Goal: Task Accomplishment & Management: Manage account settings

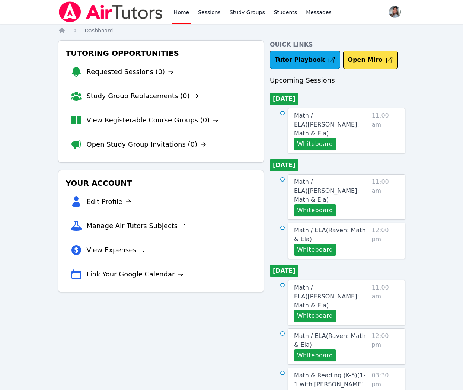
scroll to position [2, 0]
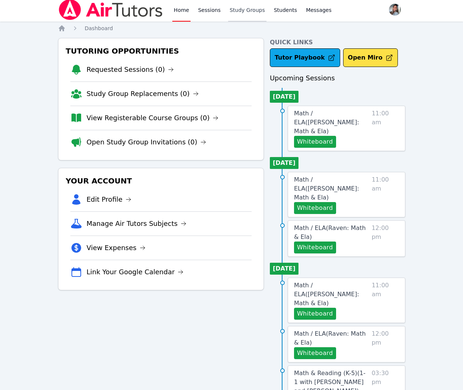
click at [236, 7] on link "Study Groups" at bounding box center [247, 10] width 38 height 24
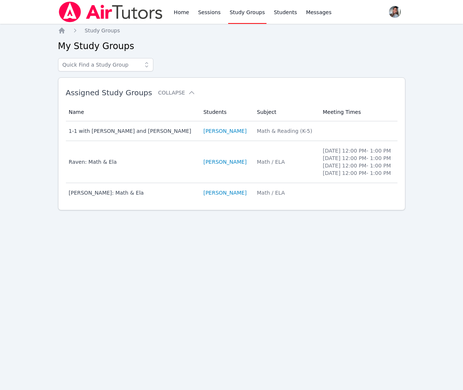
click at [270, 196] on div "Math / ELA" at bounding box center [285, 192] width 57 height 7
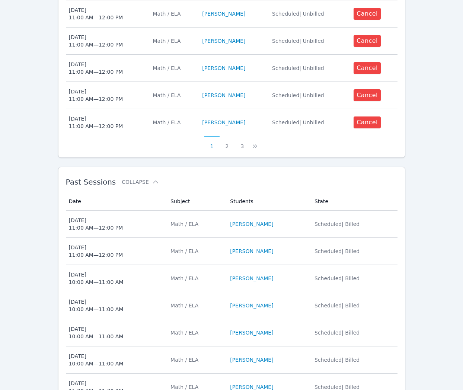
scroll to position [360, 0]
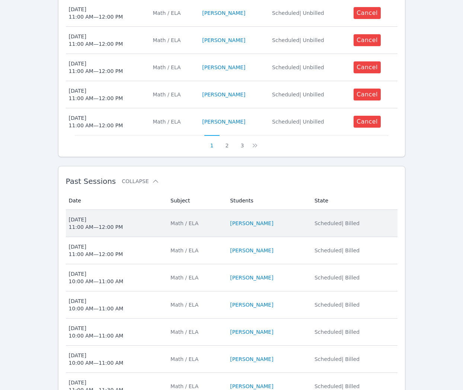
click at [143, 223] on span "[DATE] 11:00 AM — 12:00 PM" at bounding box center [115, 223] width 93 height 15
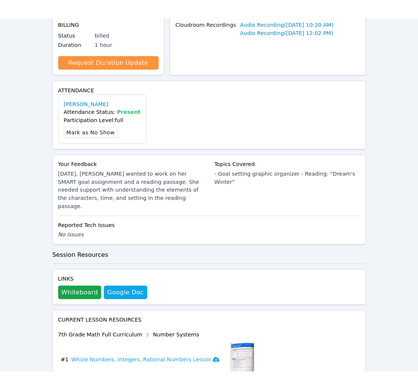
scroll to position [213, 0]
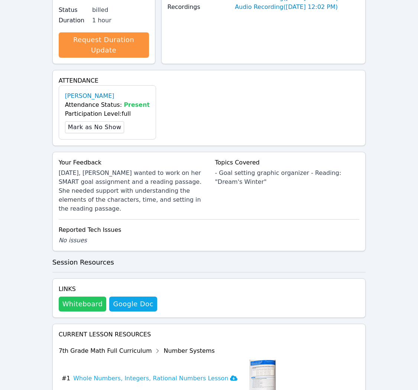
click at [94, 296] on button "Whiteboard" at bounding box center [83, 303] width 48 height 15
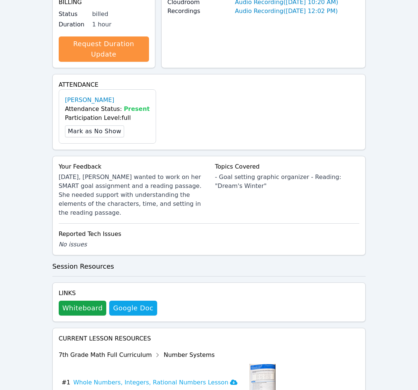
scroll to position [0, 0]
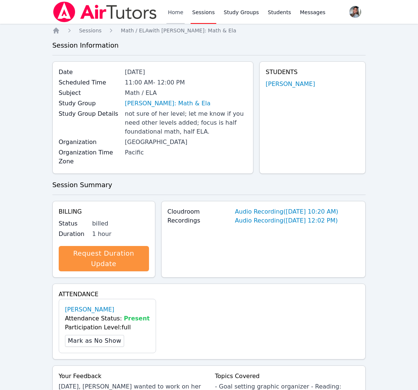
click at [177, 9] on link "Home" at bounding box center [176, 12] width 18 height 24
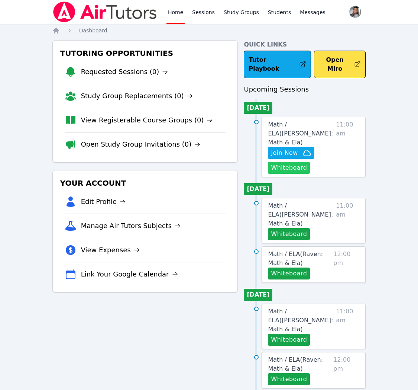
click at [303, 162] on button "Whiteboard" at bounding box center [289, 168] width 42 height 12
click at [161, 143] on link "Open Study Group Invitations (0)" at bounding box center [141, 144] width 120 height 10
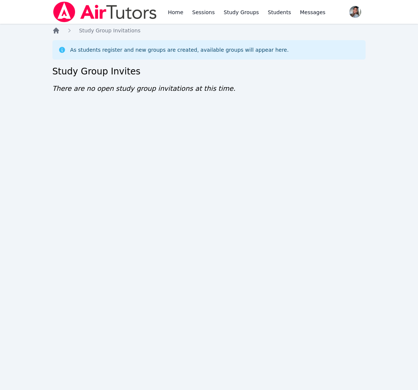
click at [54, 31] on icon "Breadcrumb" at bounding box center [56, 31] width 6 height 6
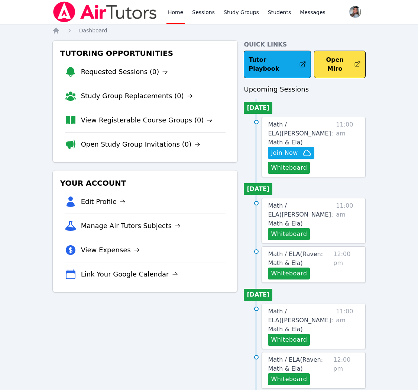
click at [125, 119] on link "View Registerable Course Groups (0)" at bounding box center [147, 120] width 132 height 10
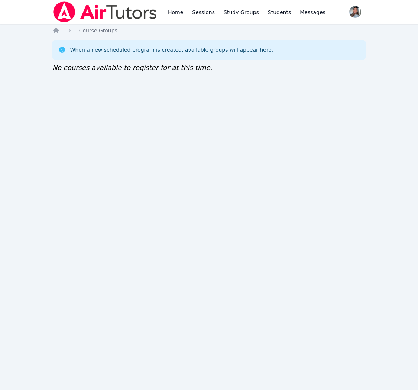
click at [57, 32] on icon "Breadcrumb" at bounding box center [56, 31] width 6 height 6
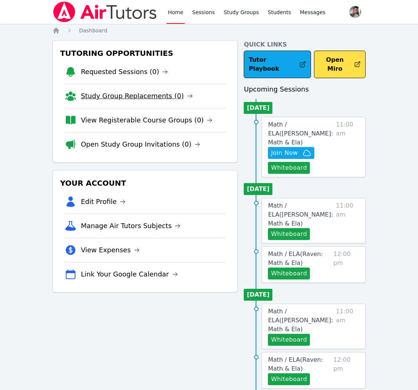
click at [119, 97] on link "Study Group Replacements (0)" at bounding box center [137, 96] width 112 height 10
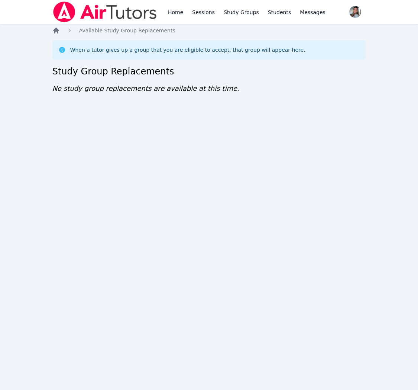
click at [54, 30] on icon "Breadcrumb" at bounding box center [56, 31] width 6 height 6
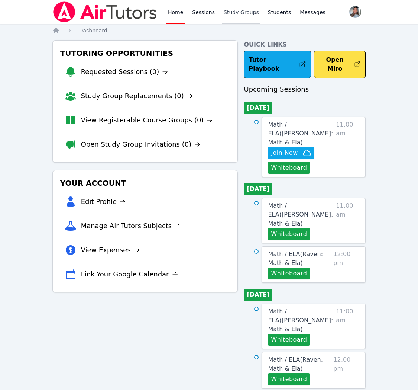
click at [236, 13] on link "Study Groups" at bounding box center [241, 12] width 38 height 24
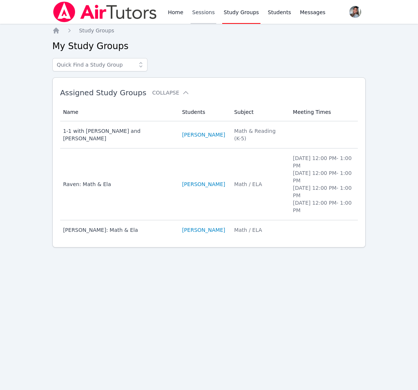
click at [201, 15] on link "Sessions" at bounding box center [204, 12] width 26 height 24
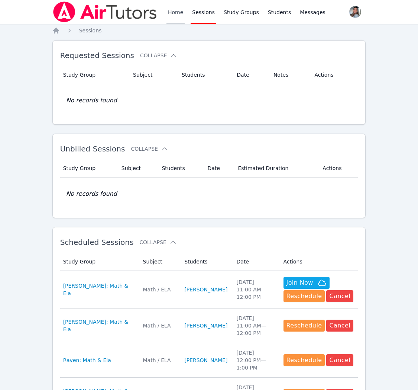
click at [170, 14] on link "Home" at bounding box center [176, 12] width 18 height 24
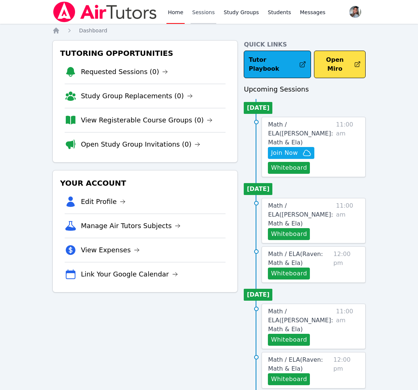
click at [199, 13] on link "Sessions" at bounding box center [204, 12] width 26 height 24
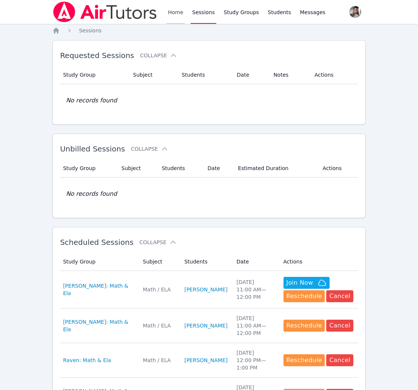
click at [173, 14] on link "Home" at bounding box center [176, 12] width 18 height 24
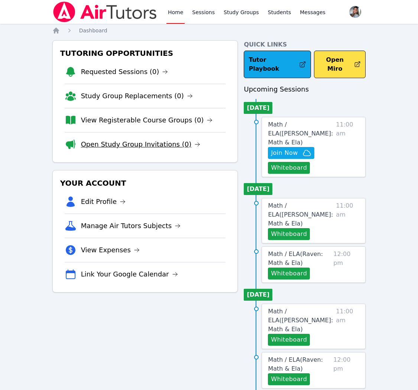
click at [141, 147] on link "Open Study Group Invitations (0)" at bounding box center [141, 144] width 120 height 10
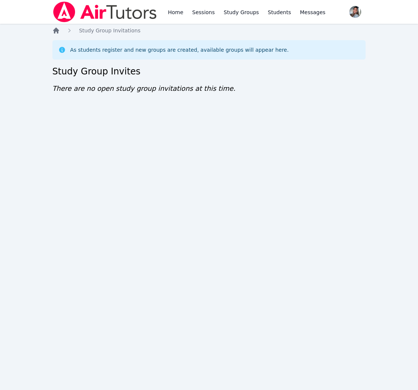
click at [57, 30] on icon "Breadcrumb" at bounding box center [56, 31] width 6 height 6
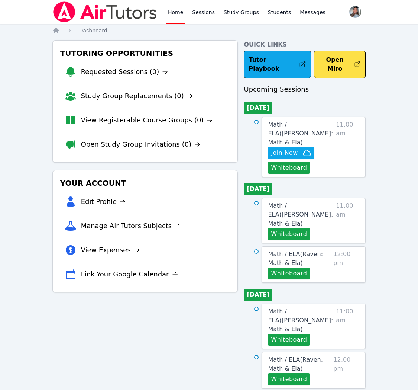
click at [132, 123] on link "View Registerable Course Groups (0)" at bounding box center [147, 120] width 132 height 10
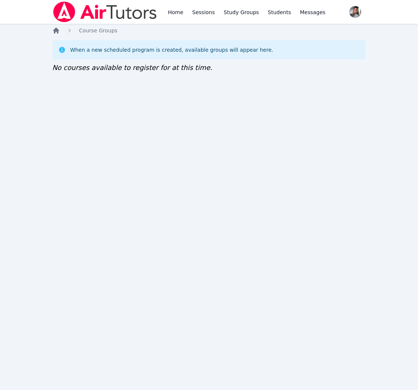
click at [59, 32] on icon "Breadcrumb" at bounding box center [55, 30] width 7 height 7
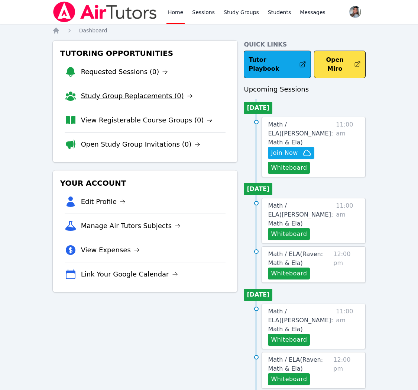
click at [129, 98] on link "Study Group Replacements (0)" at bounding box center [137, 96] width 112 height 10
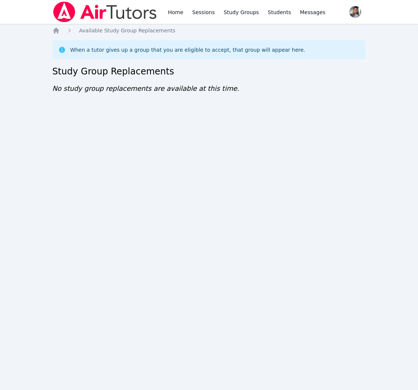
click at [56, 26] on div "Home Sessions Study Groups Students Messages Open user menu [PERSON_NAME] Open …" at bounding box center [209, 195] width 418 height 390
click at [57, 30] on icon "Breadcrumb" at bounding box center [56, 31] width 6 height 6
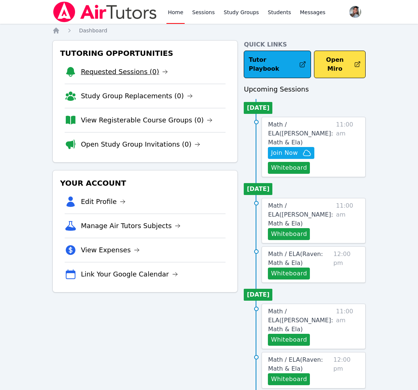
click at [100, 67] on link "Requested Sessions (0)" at bounding box center [124, 72] width 87 height 10
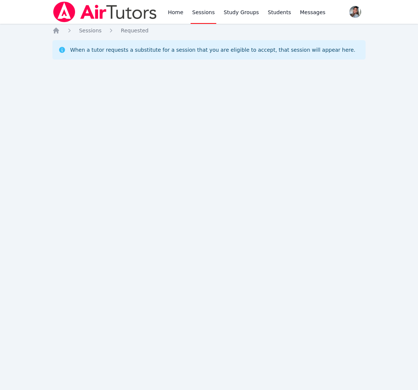
drag, startPoint x: 55, startPoint y: 28, endPoint x: 64, endPoint y: 32, distance: 9.5
click at [55, 28] on icon "Breadcrumb" at bounding box center [55, 30] width 7 height 7
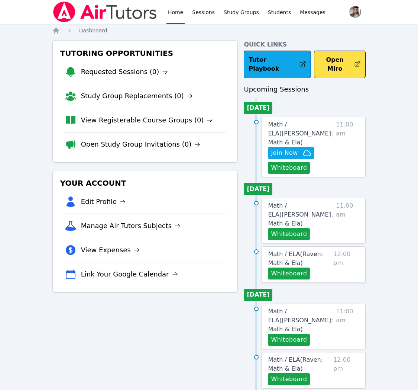
click at [289, 121] on span "Math / ELA ( [PERSON_NAME]: Math & Ela )" at bounding box center [300, 133] width 65 height 25
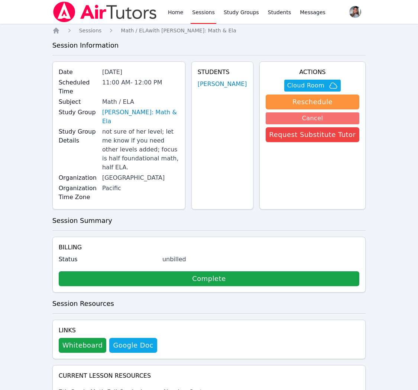
click at [339, 119] on button "Cancel" at bounding box center [313, 118] width 94 height 12
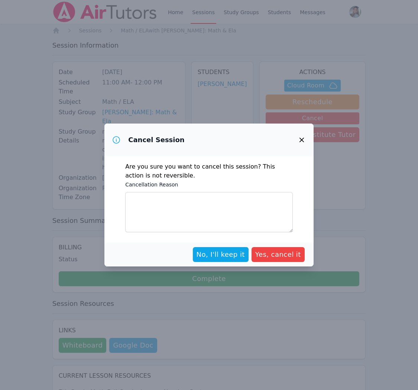
click at [302, 141] on icon "button" at bounding box center [301, 139] width 9 height 9
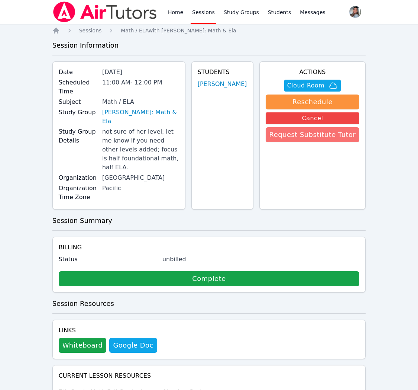
scroll to position [0, 0]
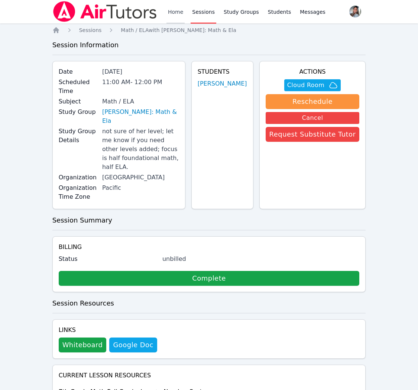
click at [175, 12] on link "Home" at bounding box center [176, 12] width 18 height 24
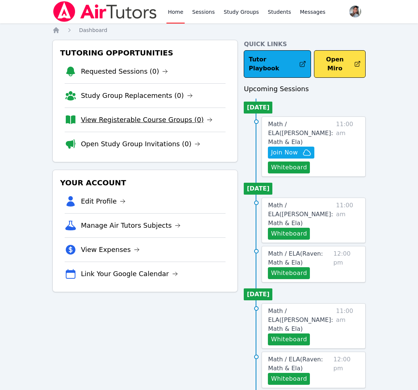
click at [167, 117] on link "View Registerable Course Groups (0)" at bounding box center [147, 120] width 132 height 10
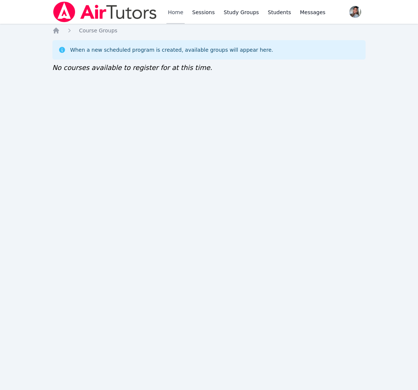
click at [169, 14] on link "Home" at bounding box center [176, 12] width 18 height 24
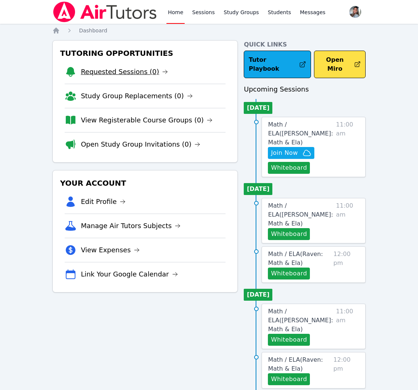
click at [138, 71] on link "Requested Sessions (0)" at bounding box center [124, 72] width 87 height 10
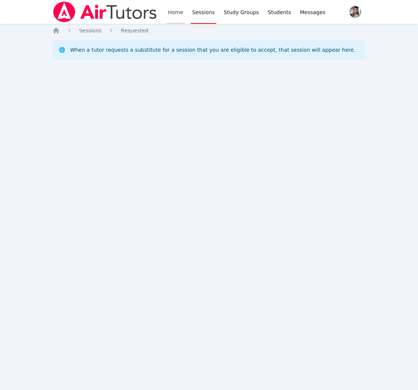
click at [177, 13] on link "Home" at bounding box center [176, 12] width 18 height 24
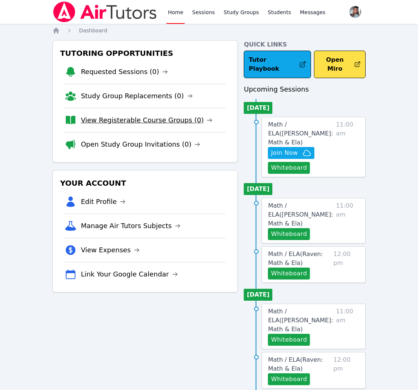
click at [145, 117] on link "View Registerable Course Groups (0)" at bounding box center [147, 120] width 132 height 10
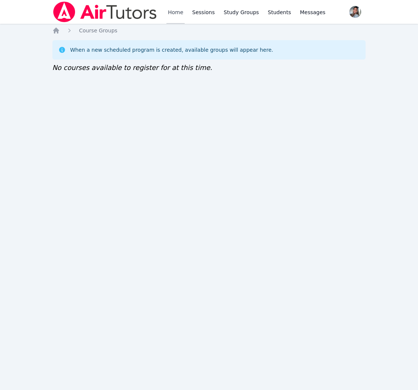
click at [179, 15] on link "Home" at bounding box center [176, 12] width 18 height 24
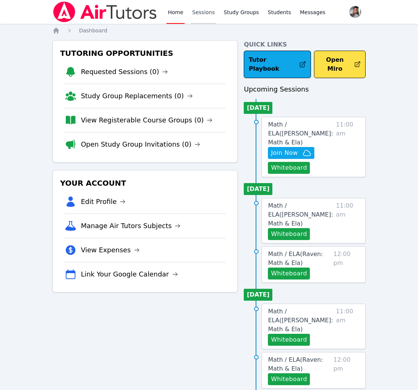
click at [211, 15] on link "Sessions" at bounding box center [204, 12] width 26 height 24
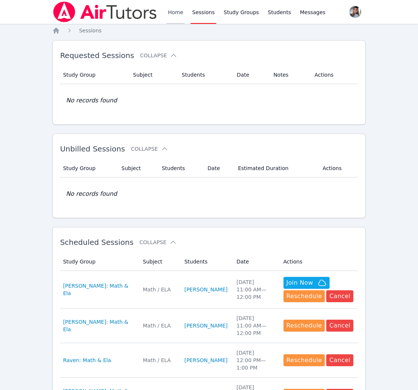
click at [173, 13] on link "Home" at bounding box center [176, 12] width 18 height 24
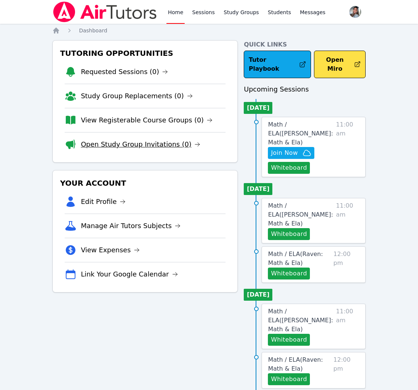
click at [162, 147] on link "Open Study Group Invitations (0)" at bounding box center [141, 144] width 120 height 10
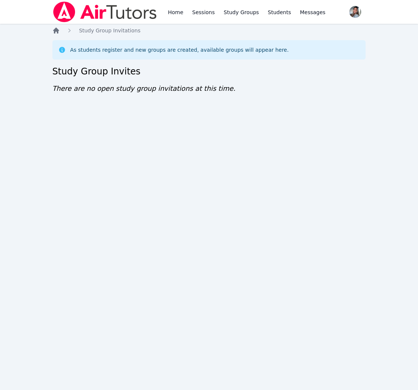
click at [54, 34] on icon "Breadcrumb" at bounding box center [55, 30] width 7 height 7
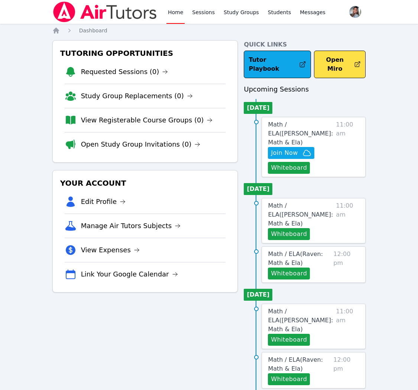
click at [172, 127] on li "View Registerable Course Groups (0)" at bounding box center [145, 120] width 161 height 24
click at [172, 121] on link "View Registerable Course Groups (0)" at bounding box center [147, 120] width 132 height 10
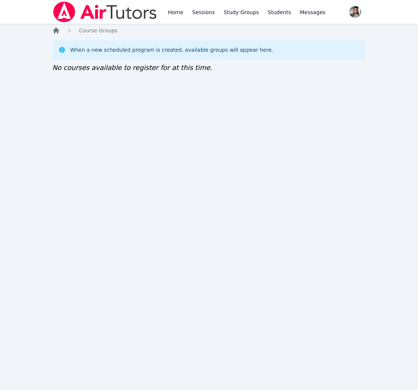
click at [56, 33] on icon "Breadcrumb" at bounding box center [55, 30] width 7 height 7
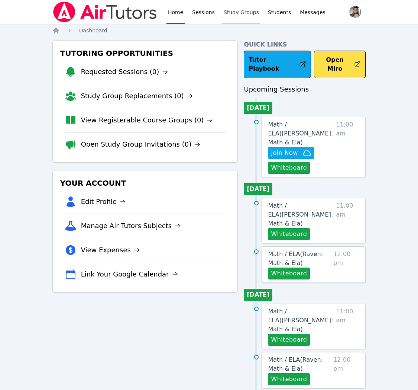
click at [233, 16] on link "Study Groups" at bounding box center [241, 12] width 38 height 24
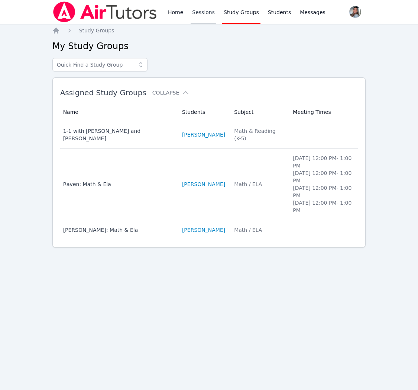
click at [206, 14] on link "Sessions" at bounding box center [204, 12] width 26 height 24
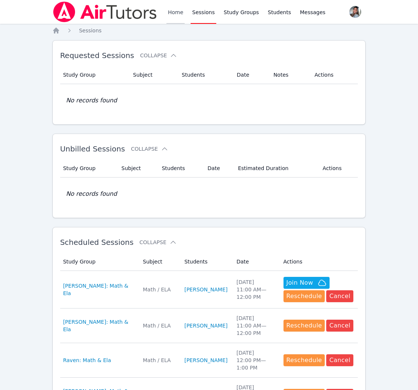
click at [173, 13] on link "Home" at bounding box center [176, 12] width 18 height 24
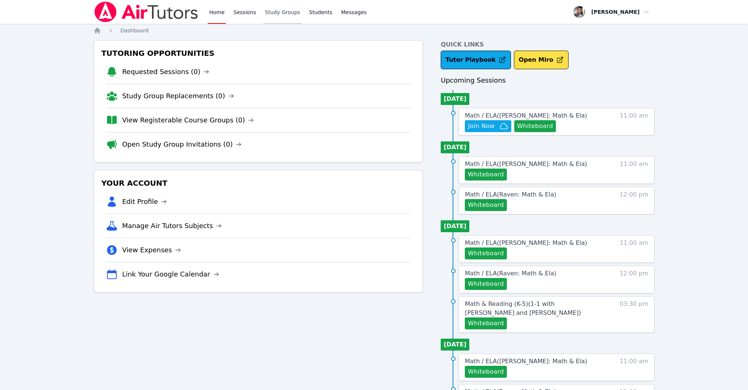
click at [280, 12] on link "Study Groups" at bounding box center [283, 12] width 38 height 24
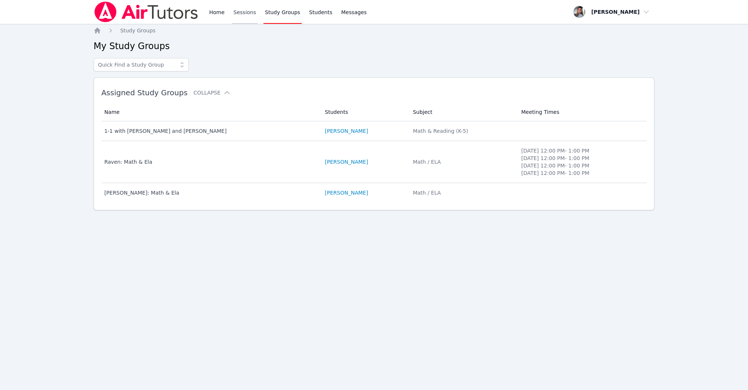
click at [237, 14] on link "Sessions" at bounding box center [245, 12] width 26 height 24
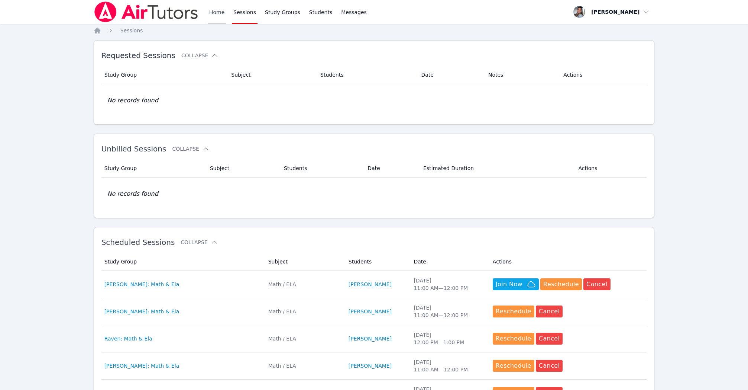
click at [220, 13] on link "Home" at bounding box center [217, 12] width 18 height 24
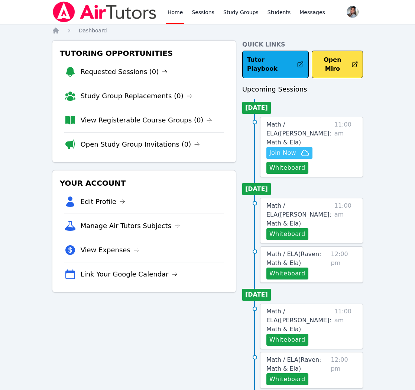
click at [289, 148] on span "Join Now" at bounding box center [283, 152] width 27 height 9
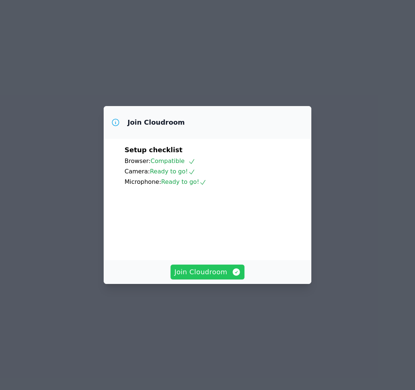
click at [193, 277] on span "Join Cloudroom" at bounding box center [207, 272] width 67 height 10
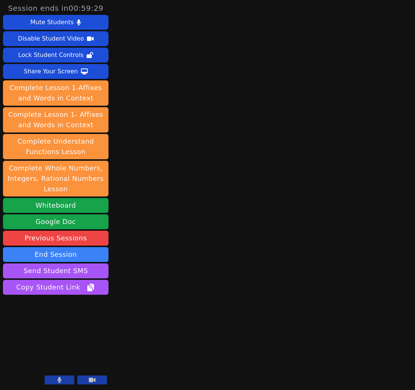
click at [64, 378] on button at bounding box center [60, 379] width 30 height 9
click at [60, 380] on icon at bounding box center [59, 380] width 7 height 6
click at [55, 261] on button "End Session" at bounding box center [56, 254] width 106 height 15
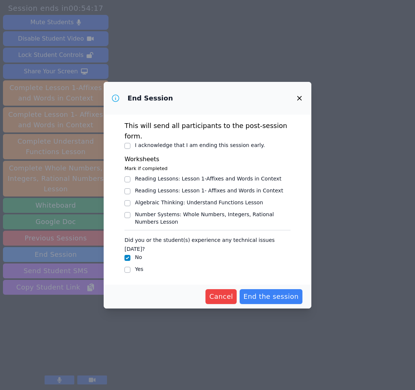
drag, startPoint x: 130, startPoint y: 149, endPoint x: 129, endPoint y: 144, distance: 5.8
click at [130, 149] on div "This will send all participants to the post-session form. I acknowledge that I …" at bounding box center [208, 200] width 208 height 170
click at [129, 144] on input "I acknowledge that I am ending this session early." at bounding box center [128, 146] width 6 height 6
checkbox input "true"
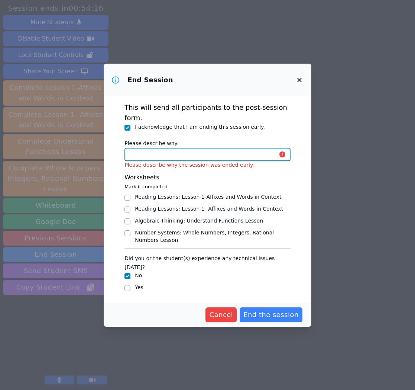
click at [194, 157] on input "Please describe why:" at bounding box center [208, 154] width 166 height 13
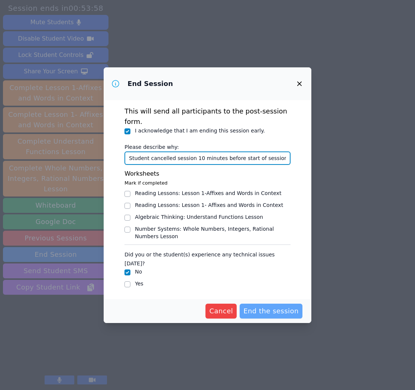
type input "Student cancelled session 10 minutes before start of session"
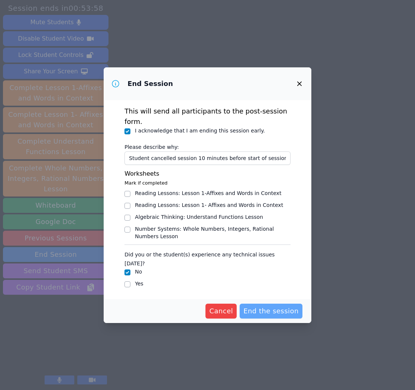
click at [267, 306] on span "End the session" at bounding box center [271, 311] width 55 height 10
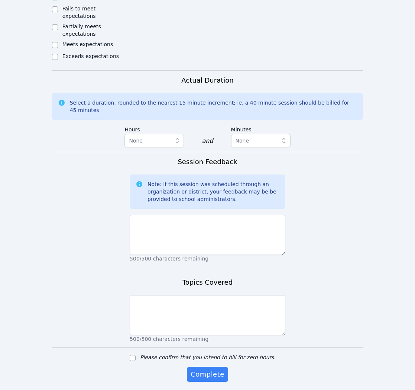
scroll to position [464, 0]
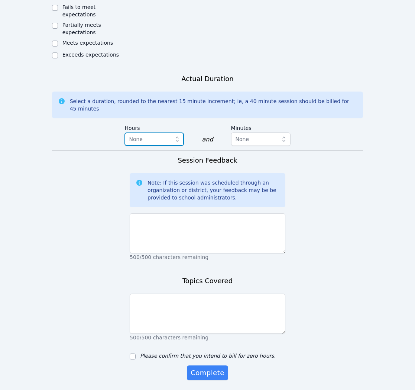
click at [165, 132] on button "None" at bounding box center [154, 138] width 59 height 13
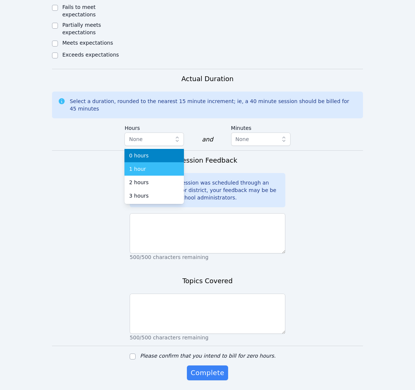
click at [162, 162] on li "1 hour" at bounding box center [154, 168] width 59 height 13
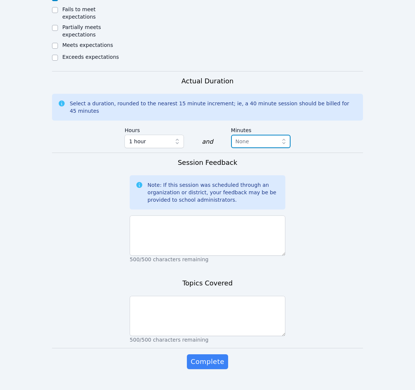
click at [237, 138] on span "None" at bounding box center [243, 141] width 14 height 6
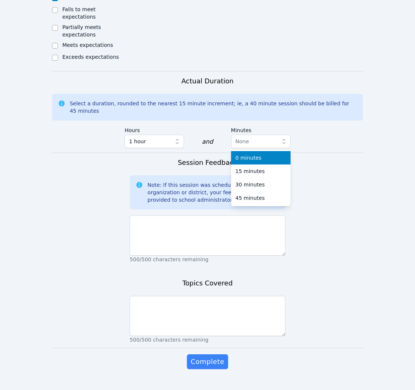
click at [244, 154] on span "0 minutes" at bounding box center [249, 157] width 26 height 7
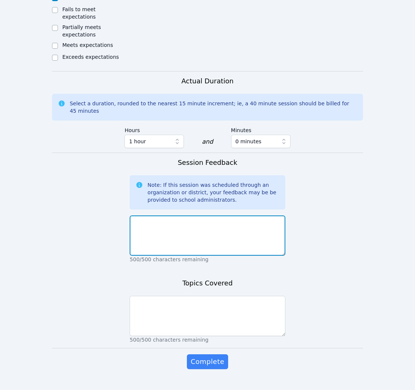
click at [229, 221] on textarea at bounding box center [208, 235] width 156 height 40
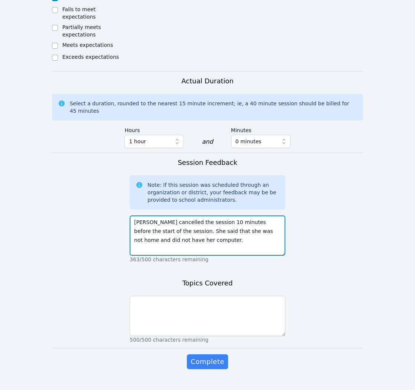
type textarea "Sacariana cancelled the session 10 minutes before the start of the session. She…"
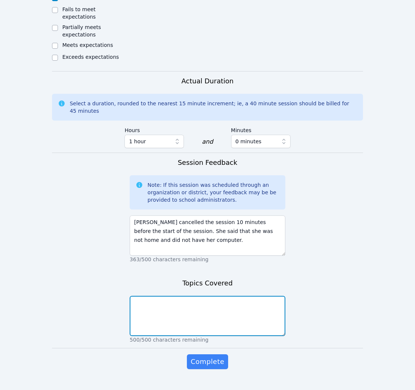
click at [214, 296] on textarea at bounding box center [208, 316] width 156 height 40
type textarea "L"
type textarea "Same day cancellation"
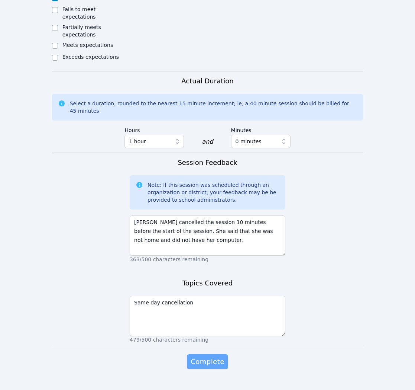
click at [202, 354] on button "Complete" at bounding box center [207, 361] width 41 height 15
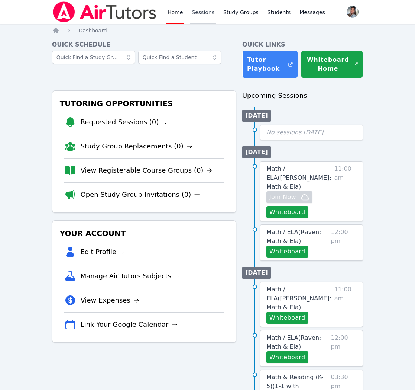
click at [197, 14] on link "Sessions" at bounding box center [203, 12] width 26 height 24
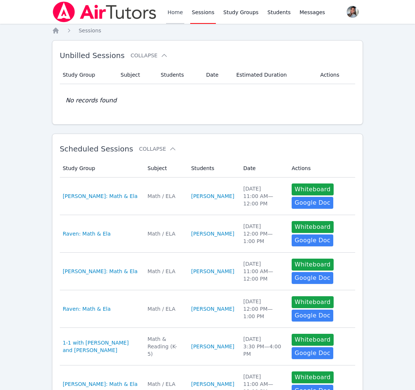
click at [173, 13] on link "Home" at bounding box center [175, 12] width 18 height 24
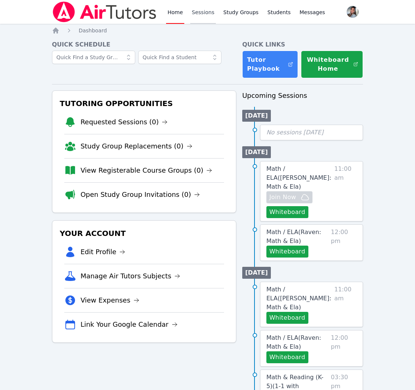
click at [199, 14] on link "Sessions" at bounding box center [203, 12] width 26 height 24
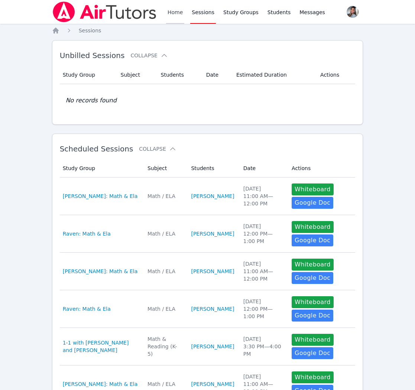
click at [173, 11] on link "Home" at bounding box center [175, 12] width 18 height 24
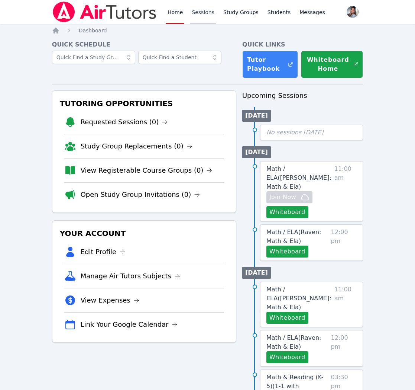
click at [199, 14] on link "Sessions" at bounding box center [203, 12] width 26 height 24
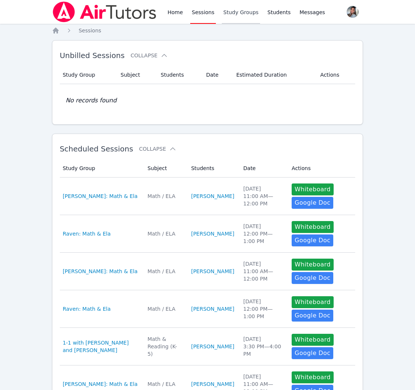
click at [236, 11] on link "Study Groups" at bounding box center [241, 12] width 38 height 24
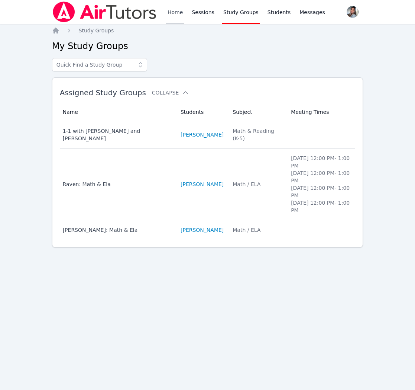
click at [169, 14] on link "Home" at bounding box center [175, 12] width 18 height 24
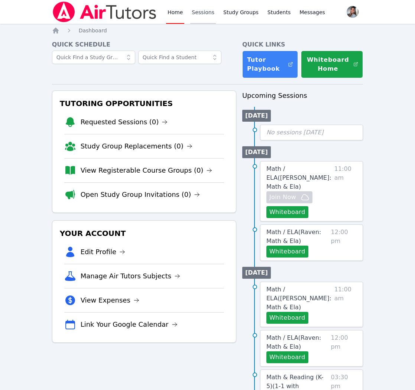
click at [211, 13] on link "Sessions" at bounding box center [203, 12] width 26 height 24
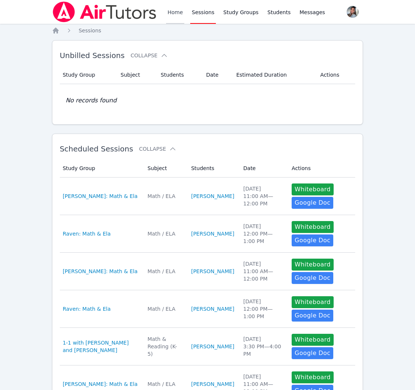
click at [170, 12] on link "Home" at bounding box center [175, 12] width 18 height 24
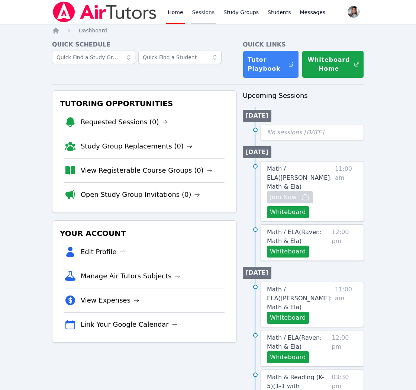
click at [212, 15] on link "Sessions" at bounding box center [204, 12] width 26 height 24
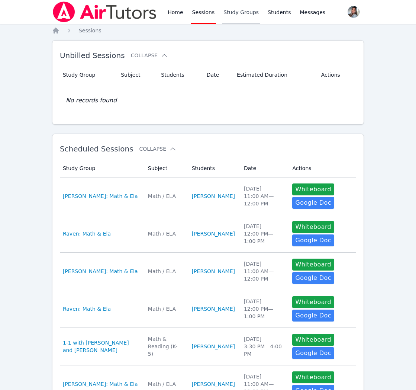
click at [226, 13] on link "Study Groups" at bounding box center [241, 12] width 38 height 24
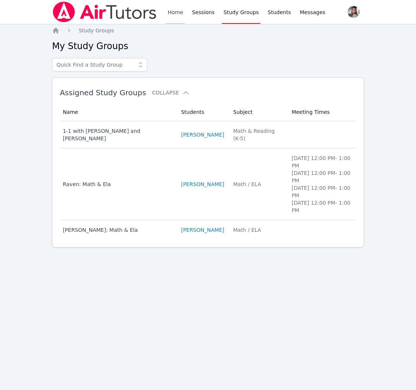
click at [177, 13] on link "Home" at bounding box center [175, 12] width 18 height 24
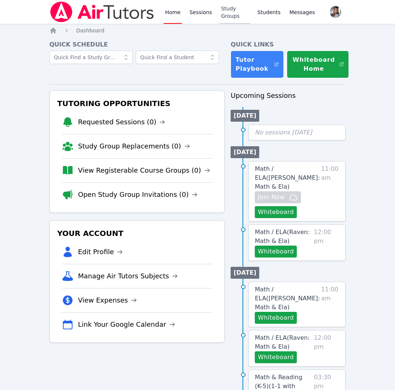
click at [225, 12] on link "Study Groups" at bounding box center [234, 12] width 30 height 24
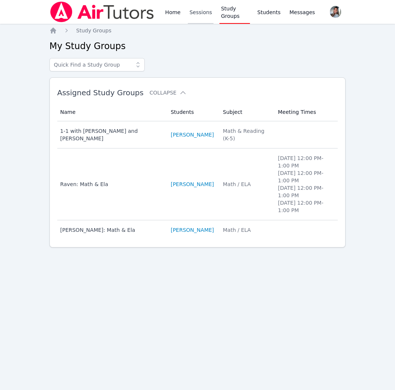
click at [197, 13] on link "Sessions" at bounding box center [201, 12] width 26 height 24
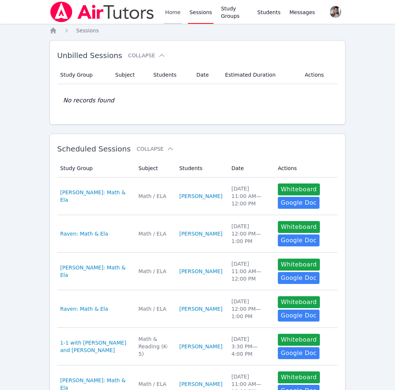
click at [174, 16] on link "Home" at bounding box center [173, 12] width 18 height 24
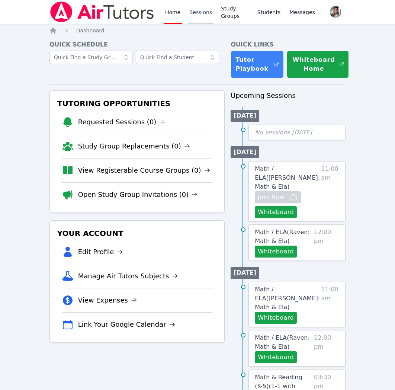
click at [207, 14] on link "Sessions" at bounding box center [201, 12] width 26 height 24
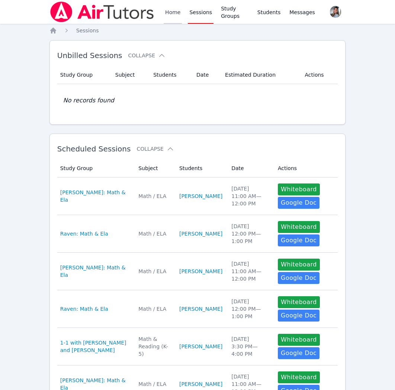
click at [172, 10] on link "Home" at bounding box center [173, 12] width 18 height 24
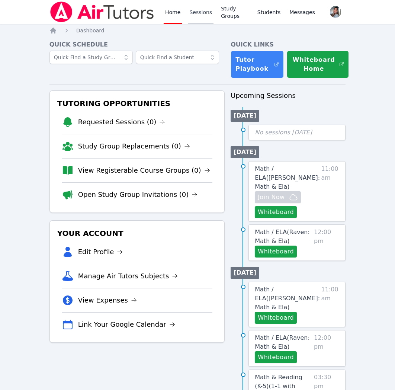
click at [201, 13] on link "Sessions" at bounding box center [201, 12] width 26 height 24
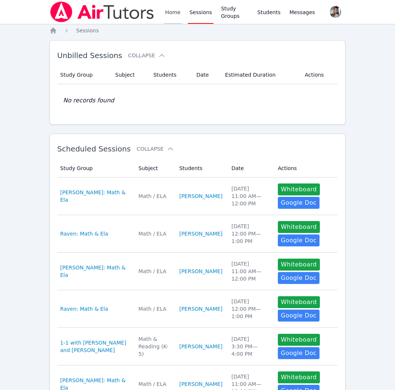
click at [173, 12] on link "Home" at bounding box center [173, 12] width 18 height 24
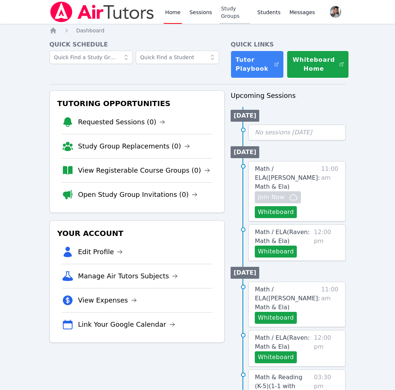
click at [237, 12] on link "Study Groups" at bounding box center [234, 12] width 30 height 24
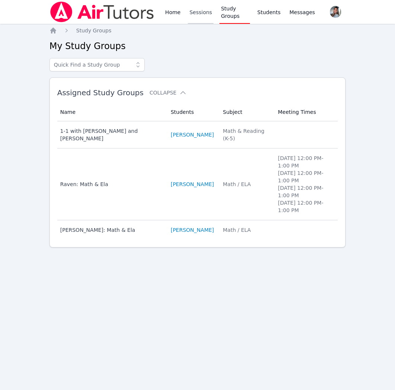
click at [206, 17] on link "Sessions" at bounding box center [201, 12] width 26 height 24
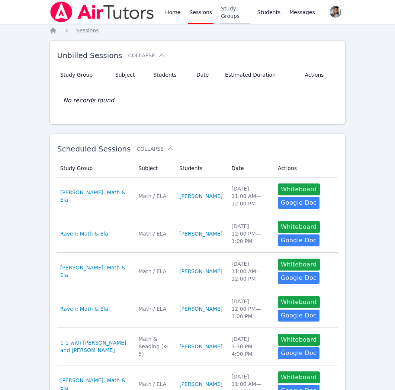
click at [239, 7] on link "Study Groups" at bounding box center [234, 12] width 30 height 24
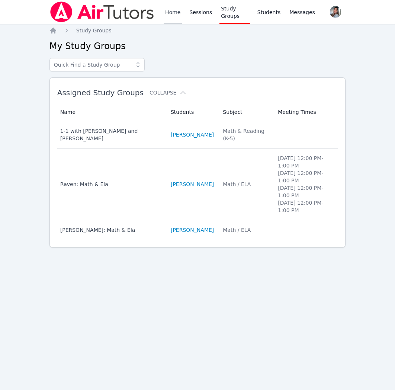
click at [180, 15] on link "Home" at bounding box center [173, 12] width 18 height 24
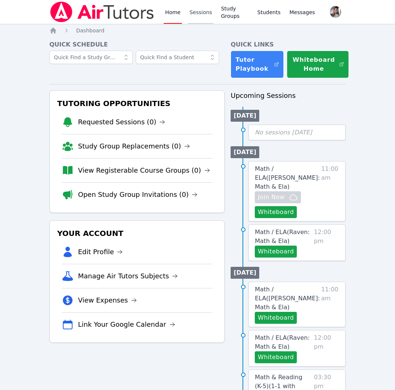
click at [204, 12] on link "Sessions" at bounding box center [201, 12] width 26 height 24
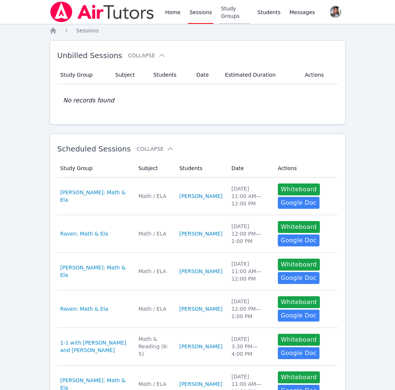
click at [238, 8] on link "Study Groups" at bounding box center [234, 12] width 30 height 24
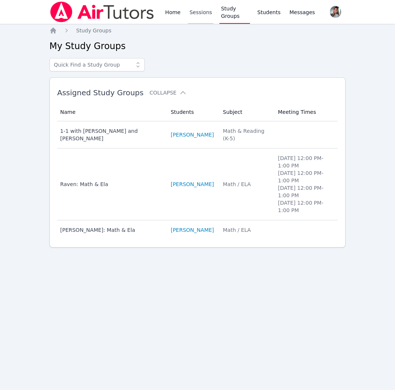
click at [200, 13] on link "Sessions" at bounding box center [201, 12] width 26 height 24
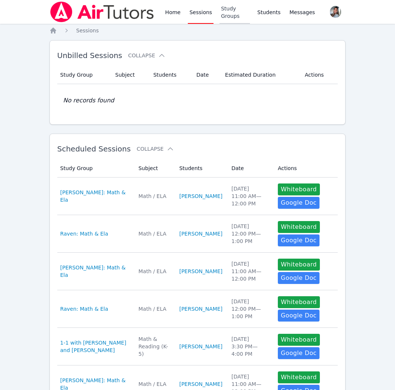
click at [221, 6] on link "Study Groups" at bounding box center [234, 12] width 30 height 24
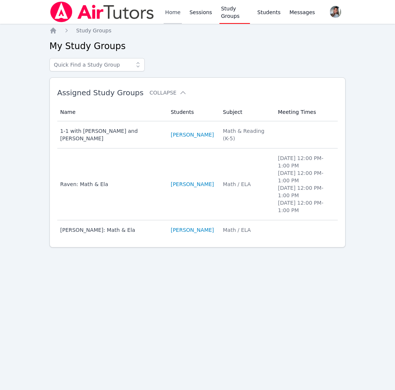
click at [171, 14] on link "Home" at bounding box center [173, 12] width 18 height 24
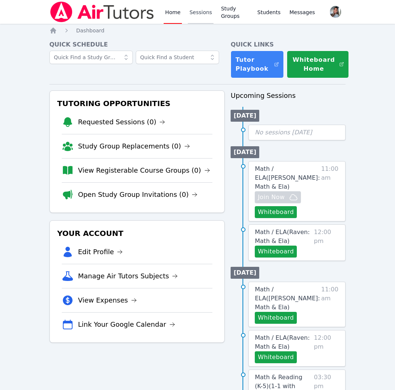
drag, startPoint x: 191, startPoint y: 15, endPoint x: 234, endPoint y: 13, distance: 42.8
click at [191, 15] on link "Sessions" at bounding box center [201, 12] width 26 height 24
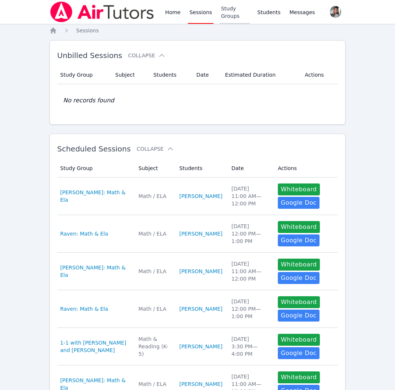
click at [237, 13] on link "Study Groups" at bounding box center [234, 12] width 30 height 24
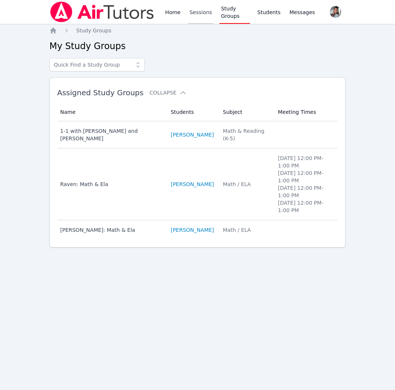
click at [202, 11] on link "Sessions" at bounding box center [201, 12] width 26 height 24
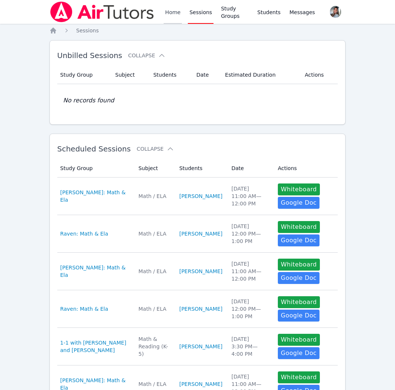
click at [173, 13] on link "Home" at bounding box center [173, 12] width 18 height 24
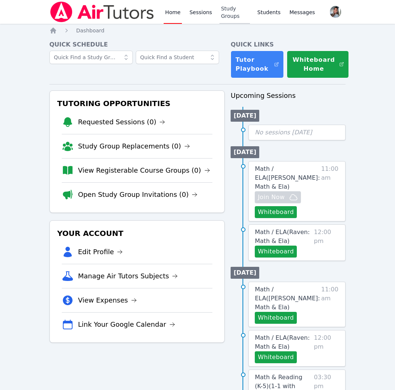
click at [238, 16] on link "Study Groups" at bounding box center [234, 12] width 30 height 24
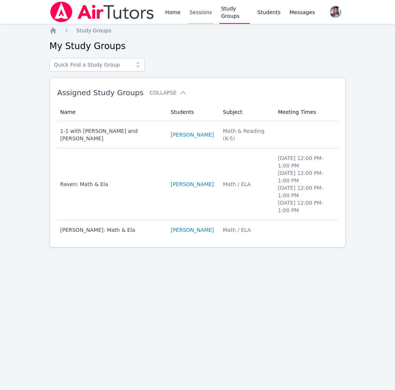
click at [202, 17] on link "Sessions" at bounding box center [201, 12] width 26 height 24
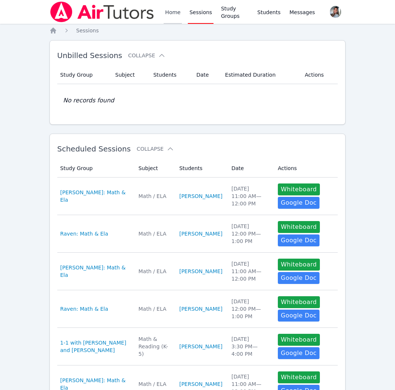
click at [175, 14] on link "Home" at bounding box center [173, 12] width 18 height 24
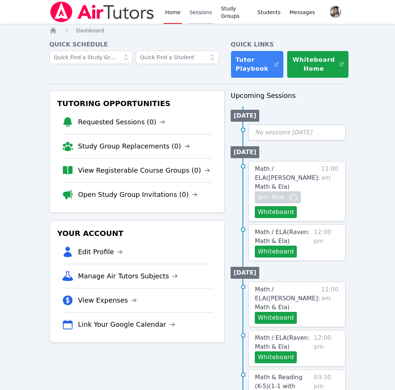
click at [204, 9] on link "Sessions" at bounding box center [201, 12] width 26 height 24
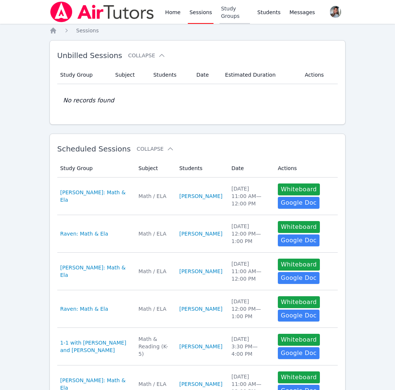
click at [224, 13] on link "Study Groups" at bounding box center [234, 12] width 30 height 24
